Goal: Find specific page/section: Find specific page/section

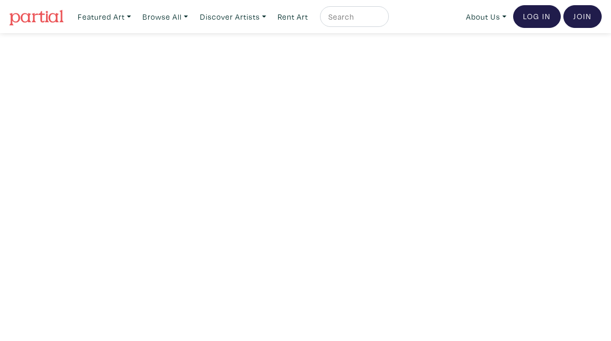
click at [254, 12] on link "Discover Artists" at bounding box center [233, 16] width 76 height 21
click at [240, 99] on link "Show all" at bounding box center [247, 103] width 85 height 9
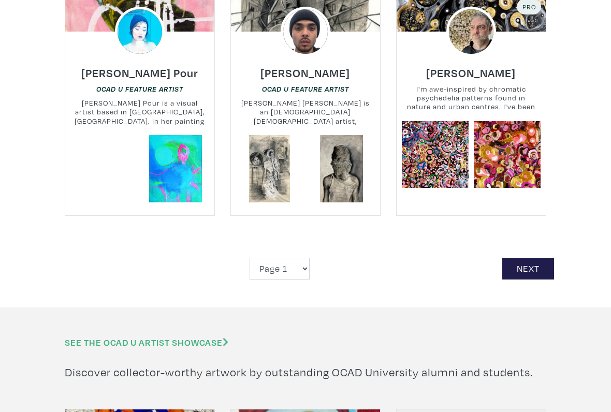
scroll to position [2154, 0]
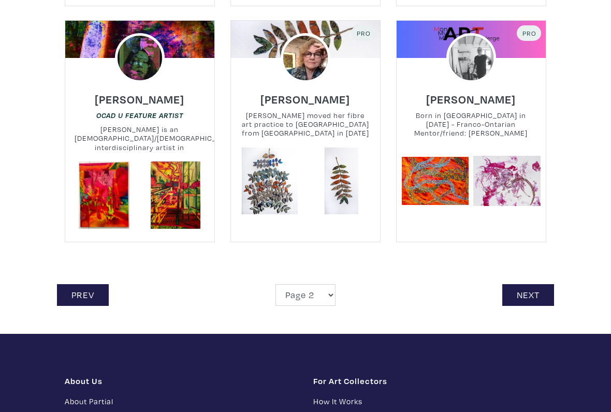
scroll to position [2114, 0]
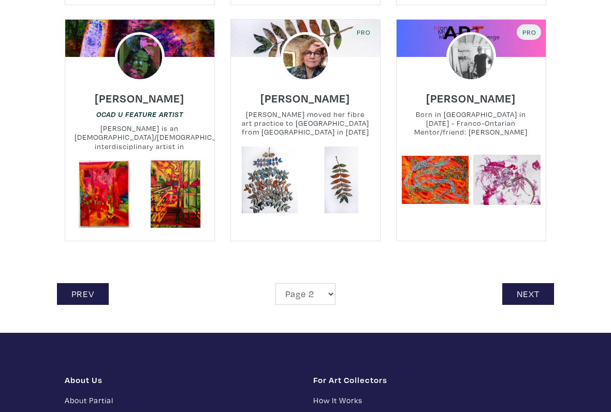
click at [531, 283] on link "Next" at bounding box center [528, 294] width 52 height 22
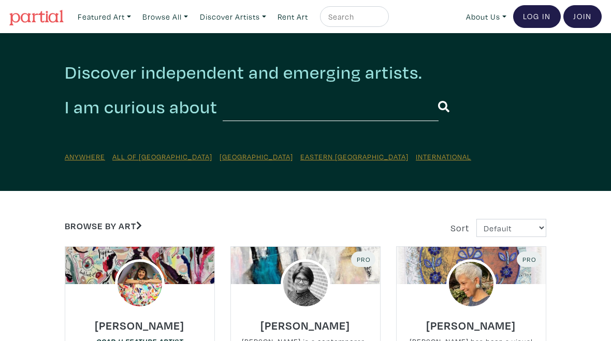
click at [313, 111] on input "text" at bounding box center [331, 107] width 216 height 28
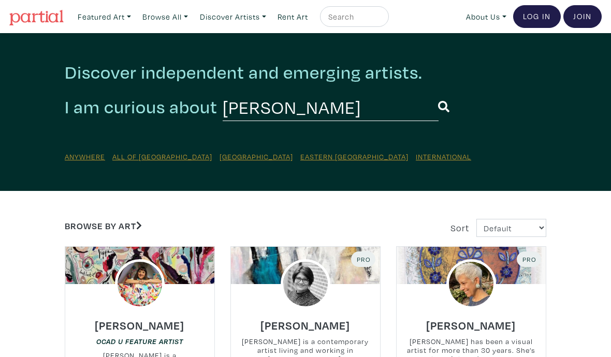
type input "[PERSON_NAME]"
click at [438, 107] on button "submit" at bounding box center [444, 107] width 12 height 27
